Goal: Information Seeking & Learning: Learn about a topic

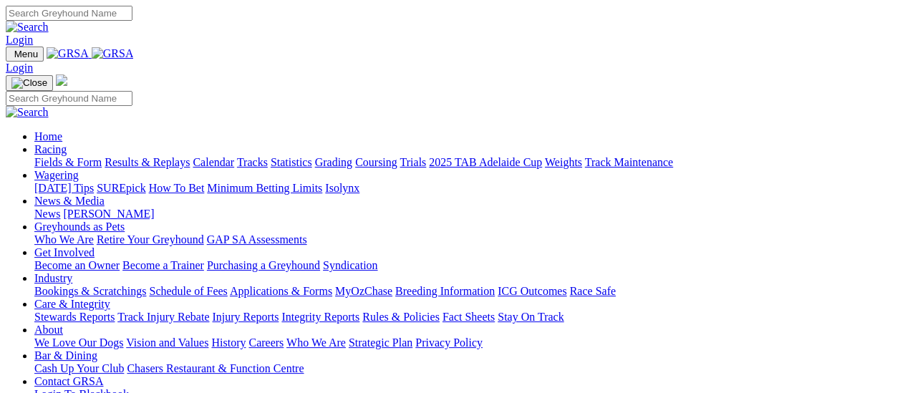
click at [154, 208] on link "[PERSON_NAME]" at bounding box center [108, 214] width 91 height 12
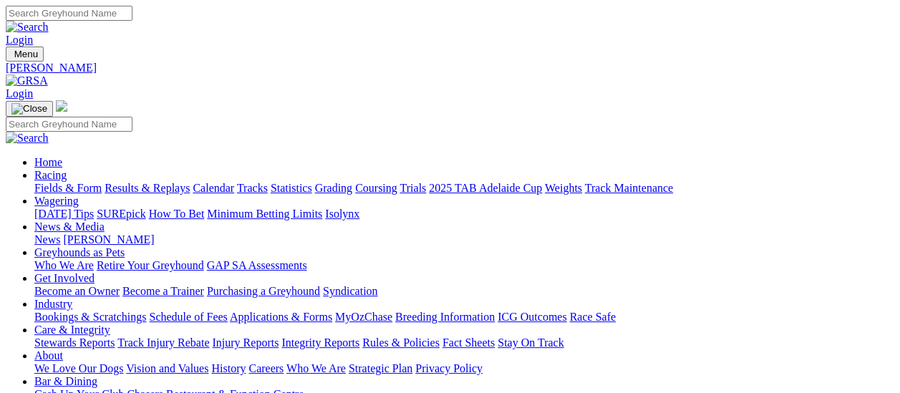
click at [60, 234] on link "News" at bounding box center [47, 240] width 26 height 12
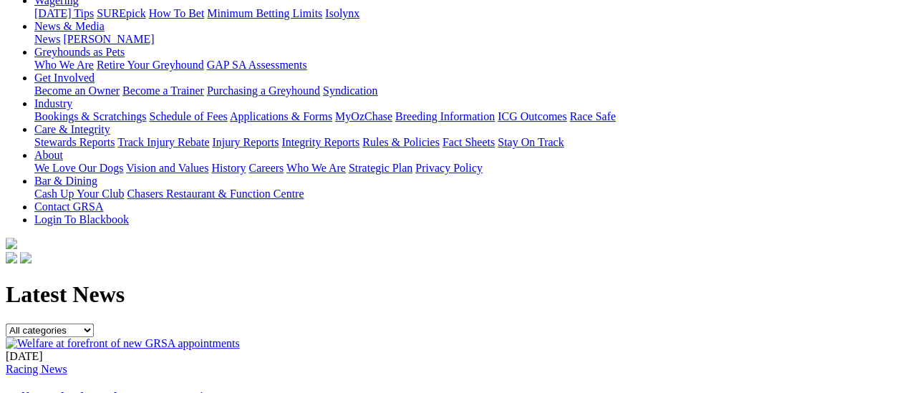
scroll to position [215, 0]
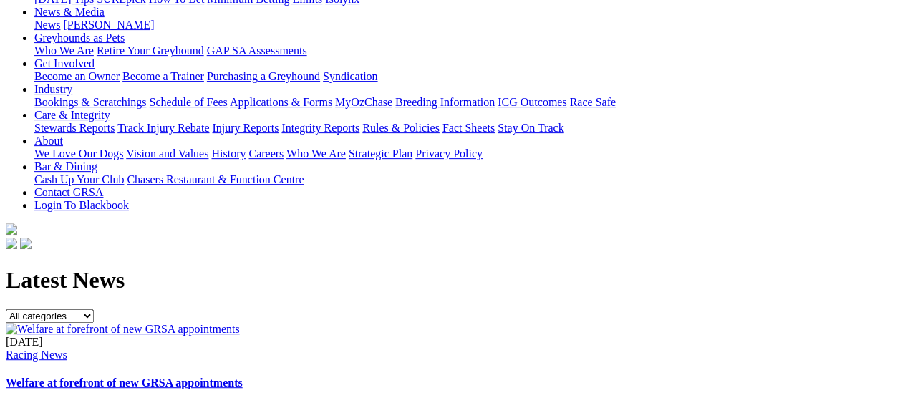
click at [243, 377] on link "Welfare at forefront of new GRSA appointments" at bounding box center [124, 383] width 237 height 12
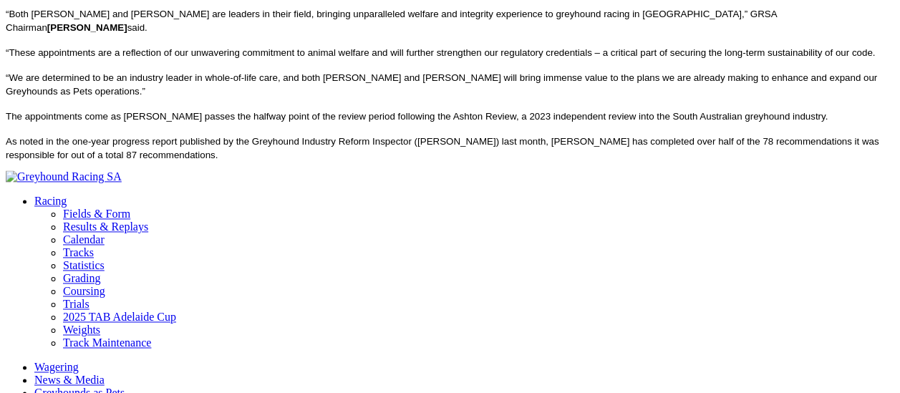
scroll to position [931, 0]
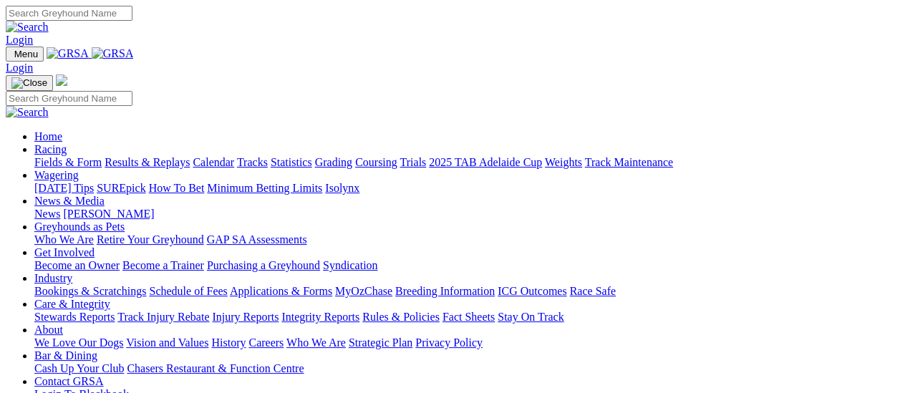
click at [75, 156] on link "Fields & Form" at bounding box center [67, 162] width 67 height 12
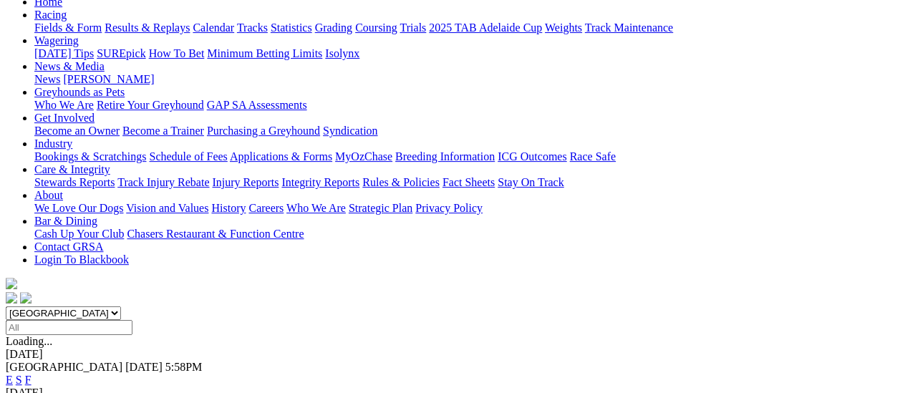
scroll to position [143, 0]
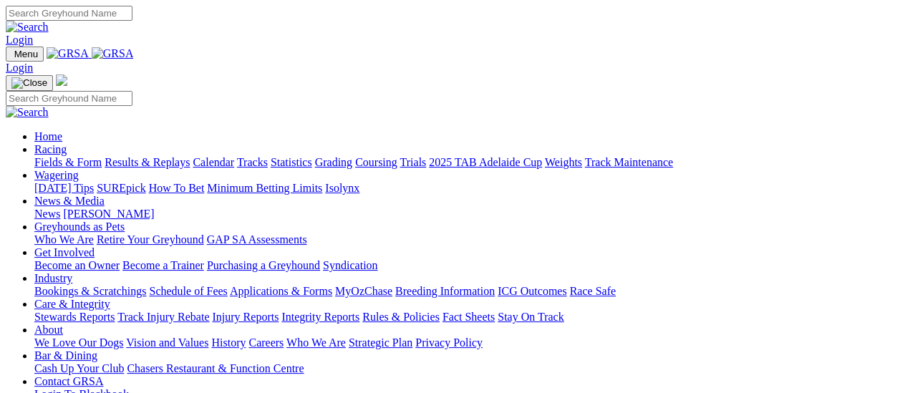
click at [79, 156] on link "Fields & Form" at bounding box center [67, 162] width 67 height 12
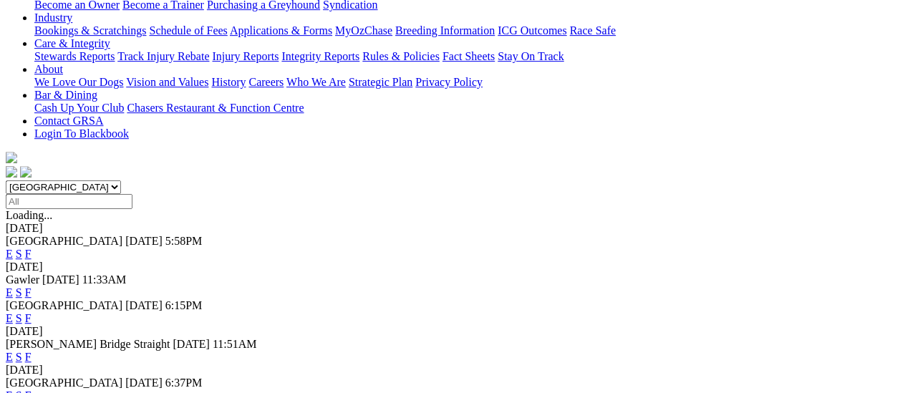
scroll to position [215, 0]
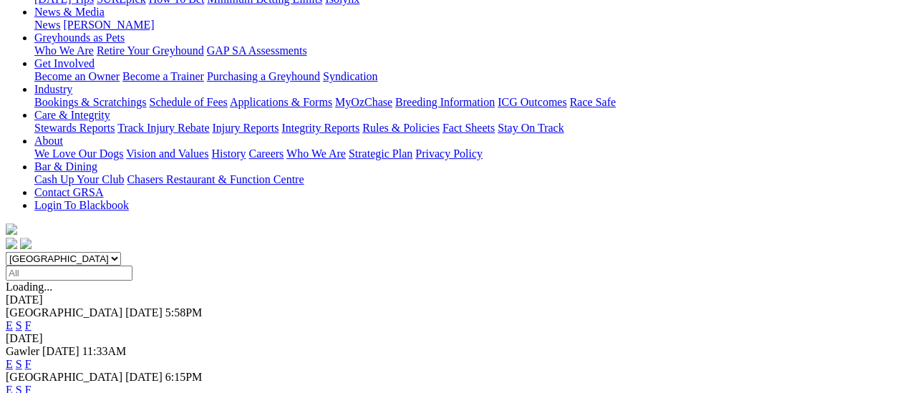
click at [32, 320] on link "F" at bounding box center [28, 326] width 6 height 12
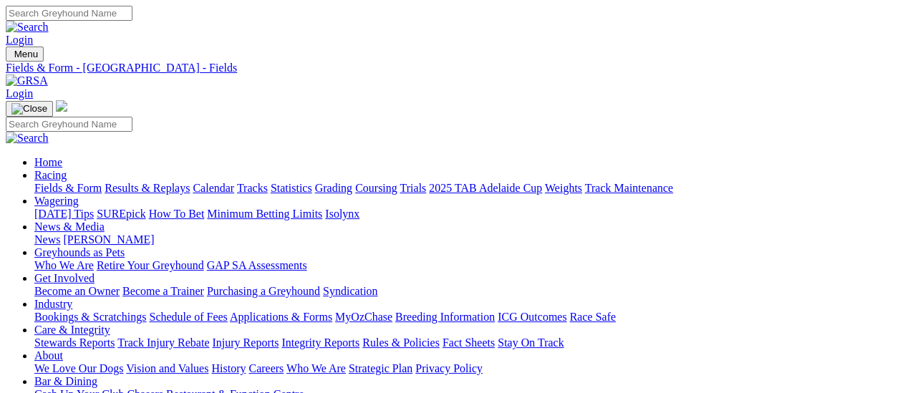
click at [39, 182] on link "Fields & Form" at bounding box center [67, 188] width 67 height 12
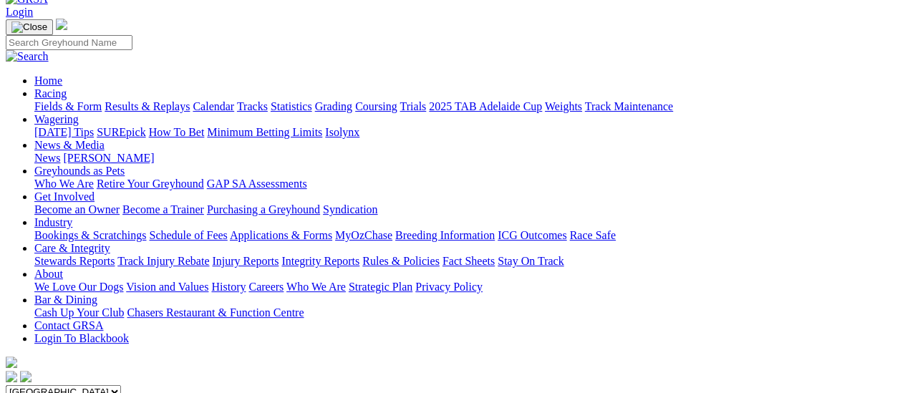
scroll to position [215, 0]
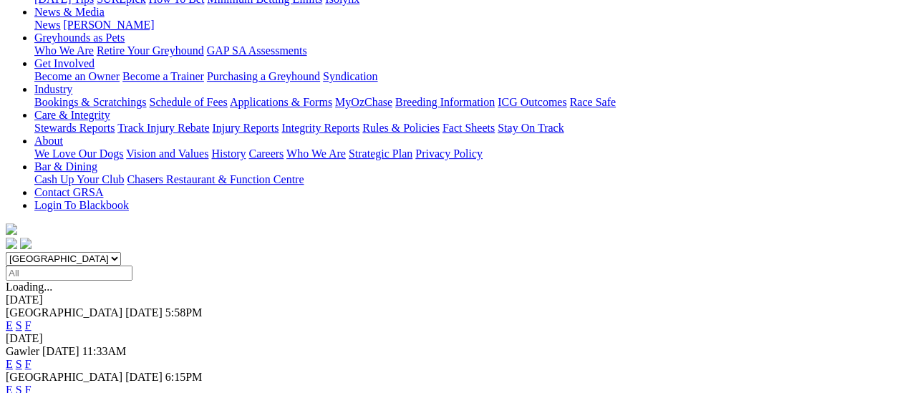
click at [32, 358] on link "F" at bounding box center [28, 364] width 6 height 12
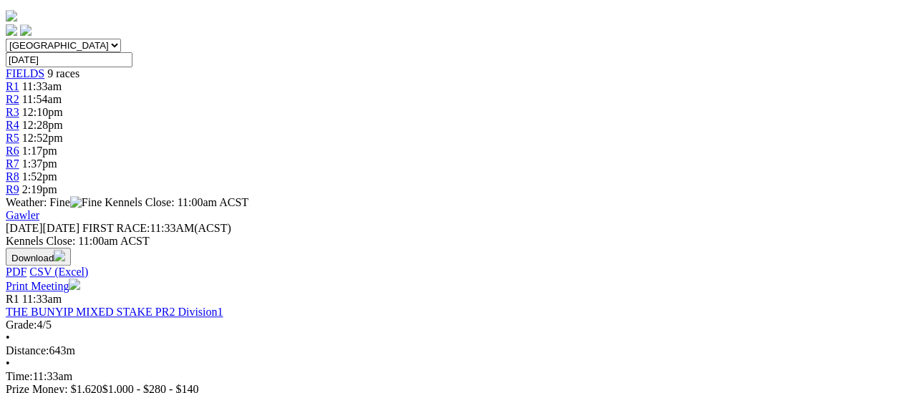
scroll to position [430, 0]
